Goal: Book appointment/travel/reservation

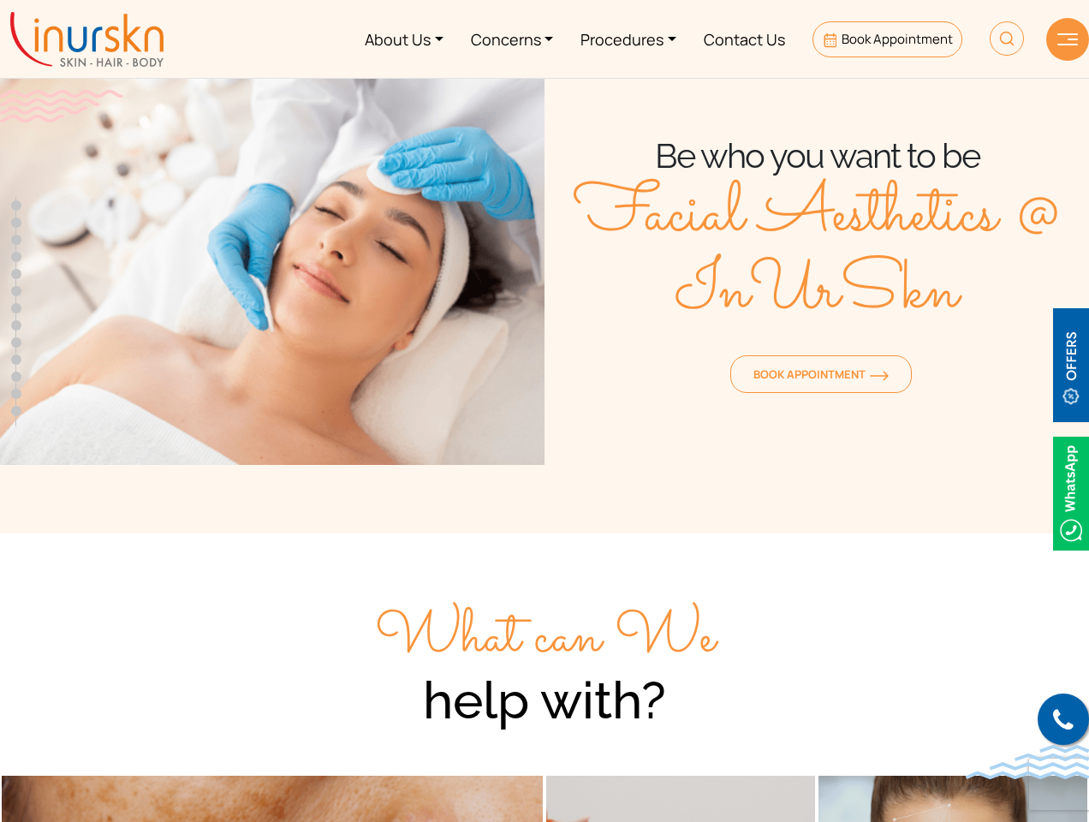
click at [544, 394] on div "Book Appointment" at bounding box center [816, 368] width 544 height 60
click at [1071, 365] on img at bounding box center [1071, 365] width 36 height 114
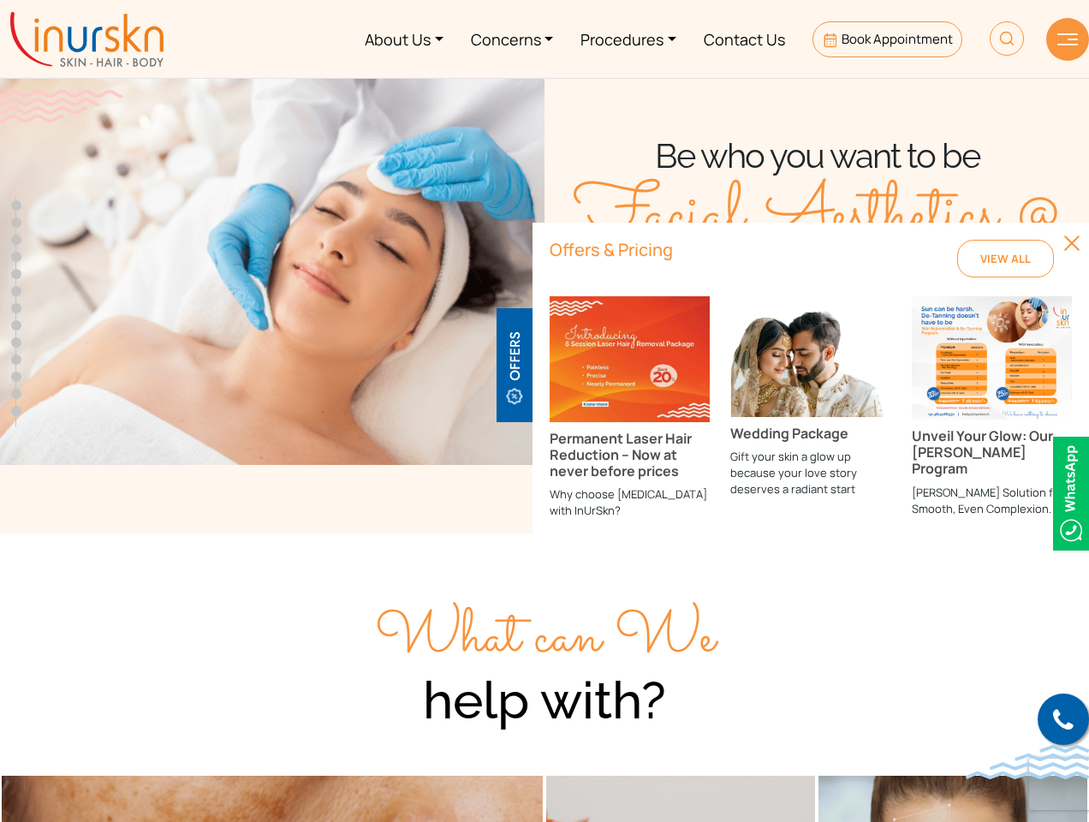
click at [1007, 39] on img at bounding box center [1006, 38] width 34 height 34
click at [1067, 39] on img at bounding box center [1067, 39] width 21 height 12
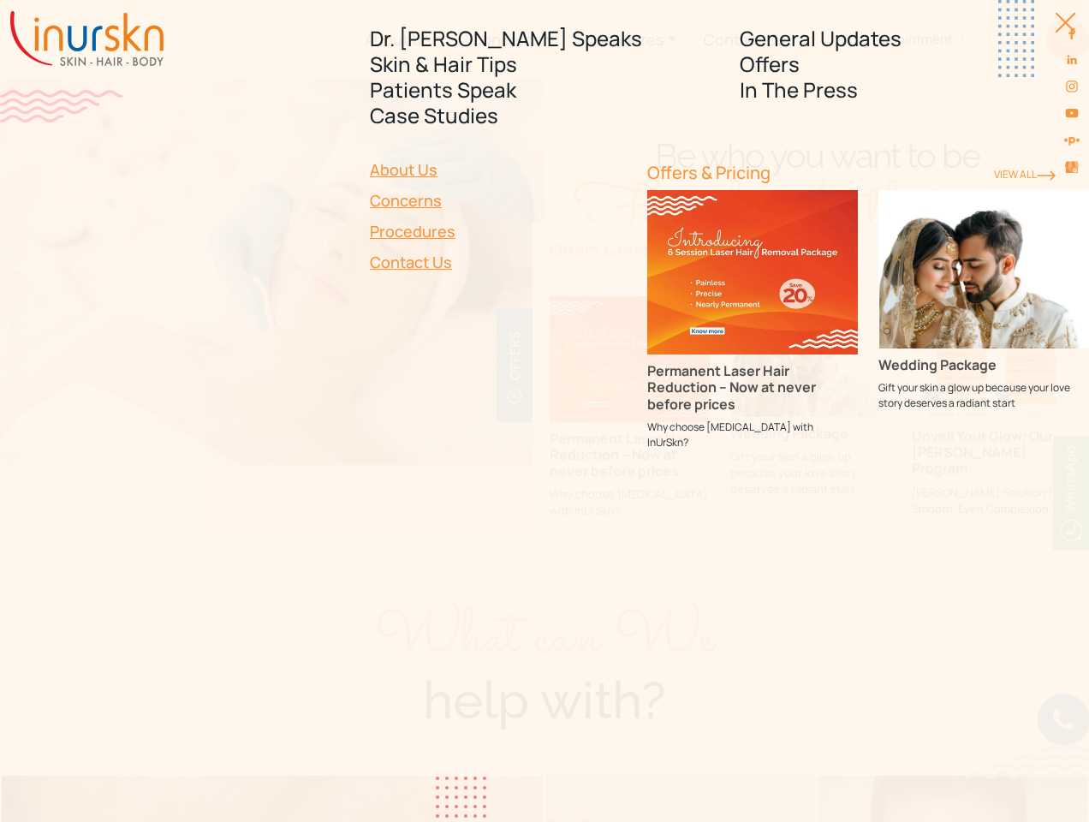
click at [16, 205] on link "Overview" at bounding box center [16, 205] width 10 height 10
click at [16, 291] on div at bounding box center [175, 296] width 370 height 336
click at [16, 308] on div at bounding box center [175, 296] width 370 height 336
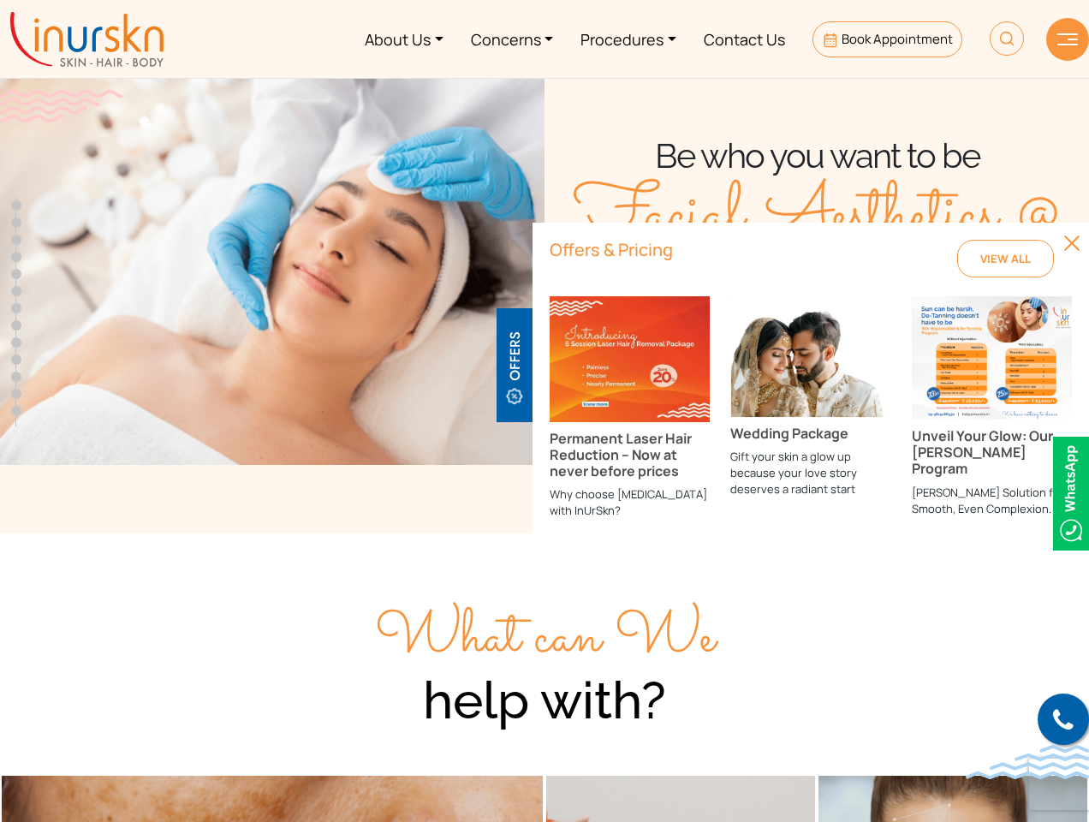
click at [16, 325] on link "What our patients say About us" at bounding box center [16, 325] width 10 height 10
click at [16, 342] on link "FAQ’s" at bounding box center [16, 342] width 10 height 10
click at [16, 359] on link "Case Studies" at bounding box center [16, 359] width 10 height 10
